Goal: Check status: Check status

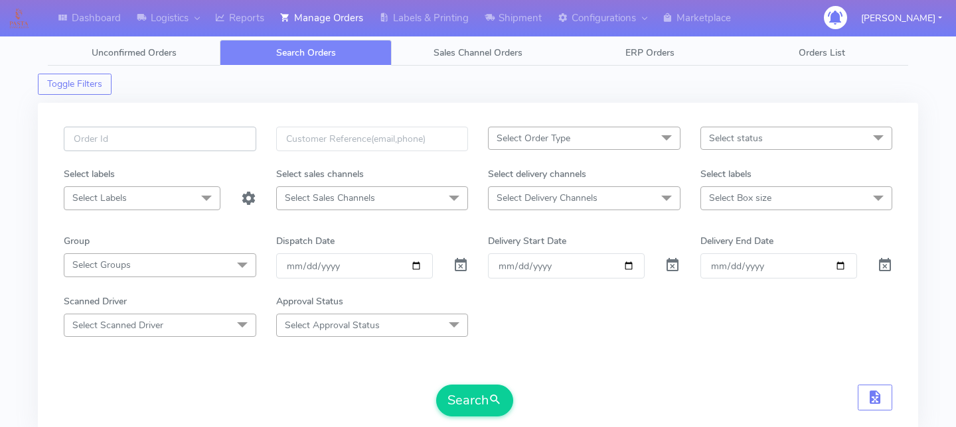
click at [204, 143] on input "text" at bounding box center [160, 139] width 192 height 25
paste input "1622429"
type input "1622429"
click at [465, 273] on span at bounding box center [461, 268] width 16 height 13
click at [478, 418] on div "1622429 Select Order Type Select All MEALS ATAVI One Off Pasta Club Gift Kit Ev…" at bounding box center [478, 276] width 848 height 298
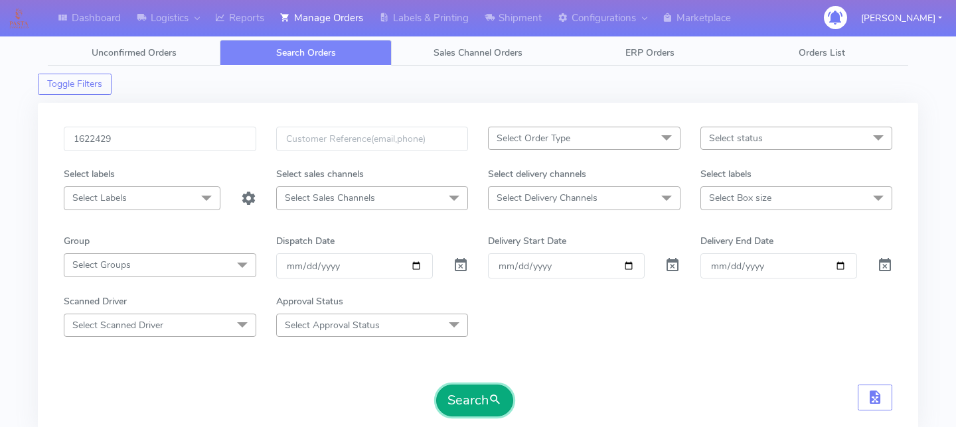
click at [482, 416] on button "Search" at bounding box center [474, 401] width 77 height 32
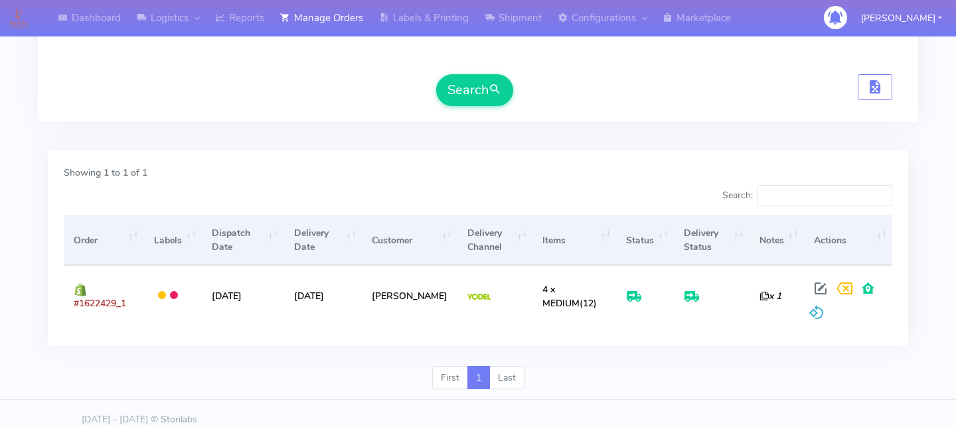
scroll to position [318, 0]
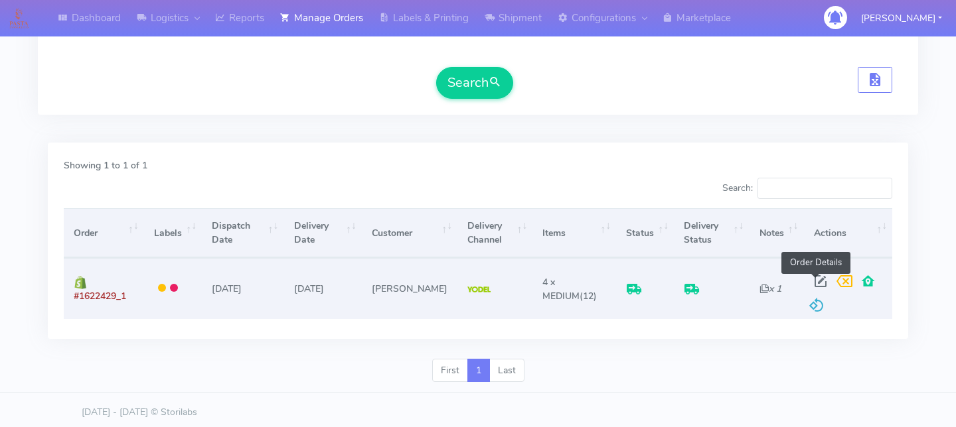
click at [821, 281] on span at bounding box center [820, 284] width 24 height 13
select select "5"
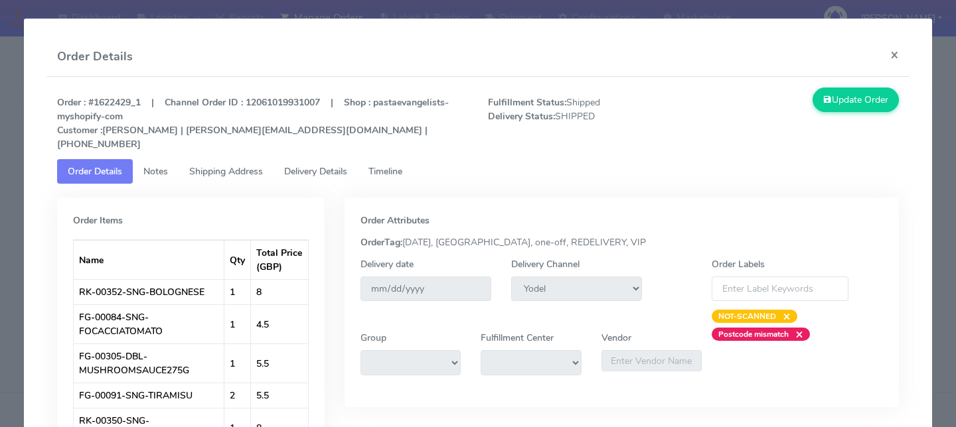
click at [327, 165] on span "Delivery Details" at bounding box center [315, 171] width 63 height 13
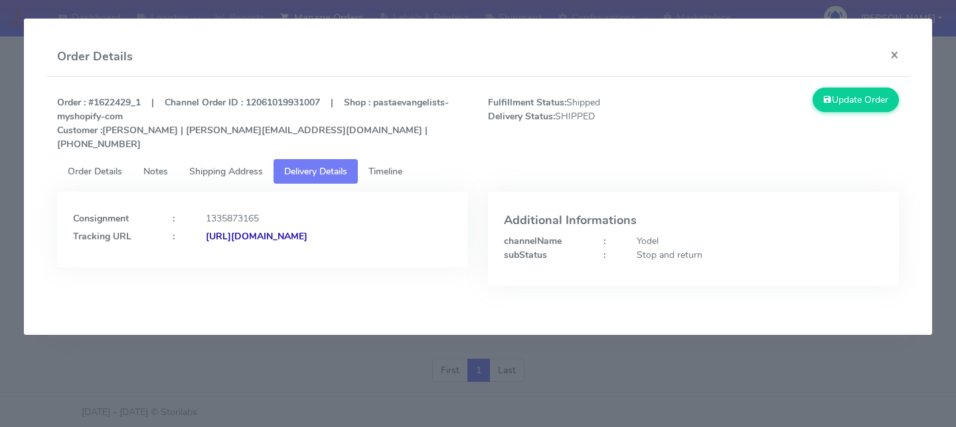
click at [410, 161] on link "Timeline" at bounding box center [385, 171] width 55 height 25
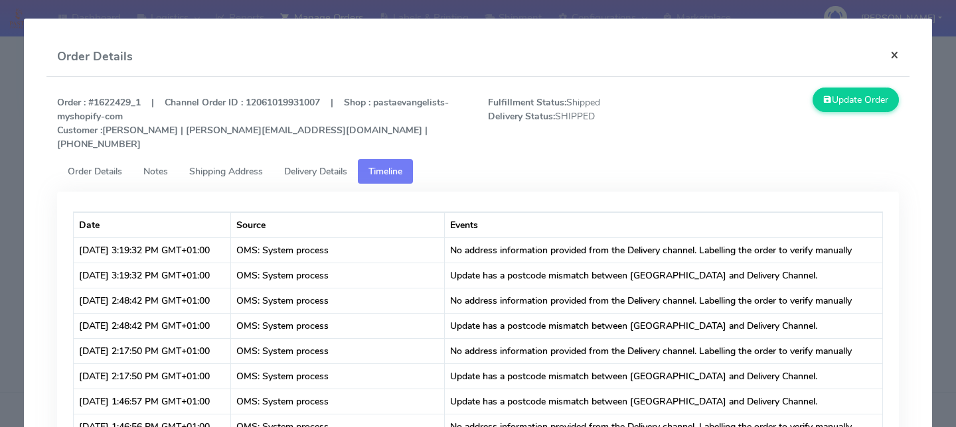
click at [889, 52] on button "×" at bounding box center [895, 54] width 30 height 35
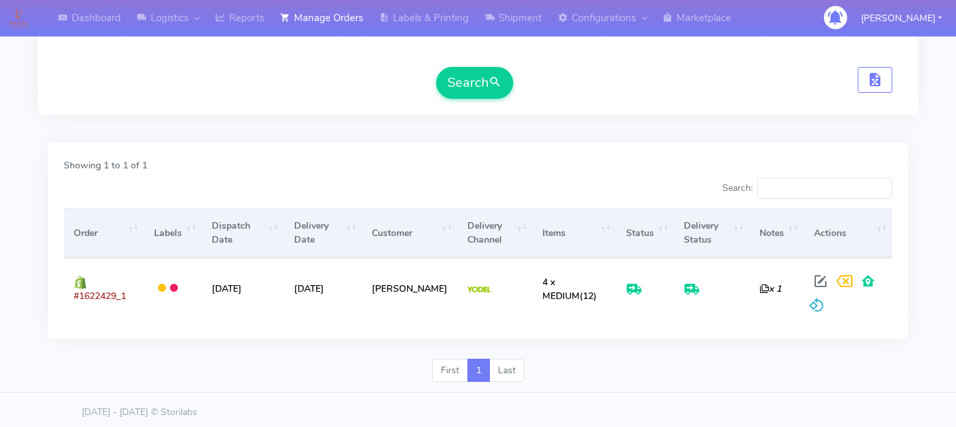
click at [906, 253] on div "Showing 1 to 1 of 1 Search: Order Labels Dispatch Date Delivery Date Customer D…" at bounding box center [478, 241] width 860 height 196
